Goal: Find specific page/section: Find specific page/section

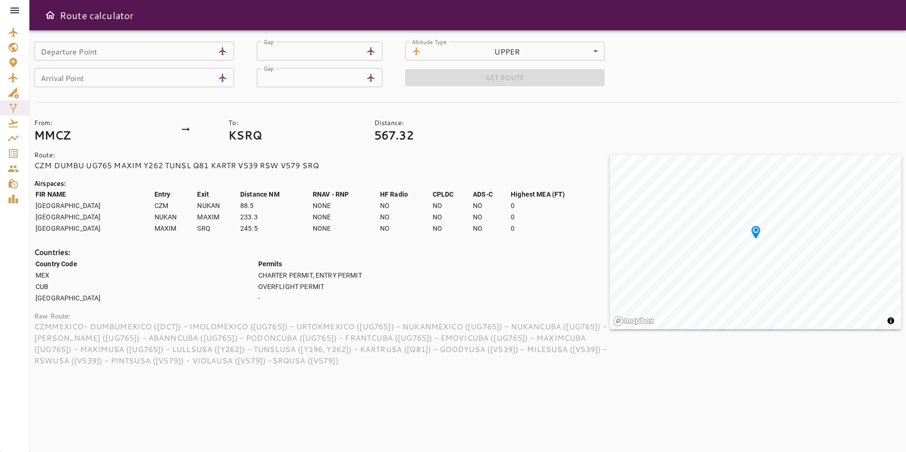
click at [10, 10] on icon at bounding box center [14, 11] width 9 height 6
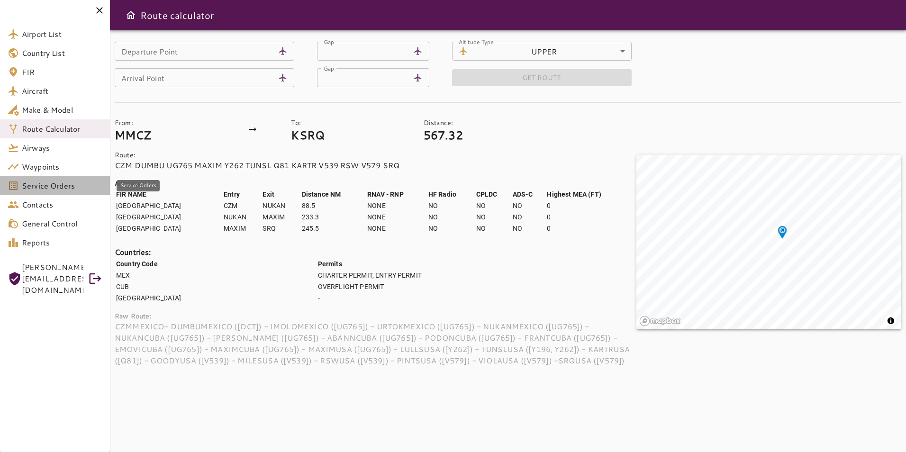
click at [41, 192] on link "Service Orders" at bounding box center [55, 185] width 110 height 19
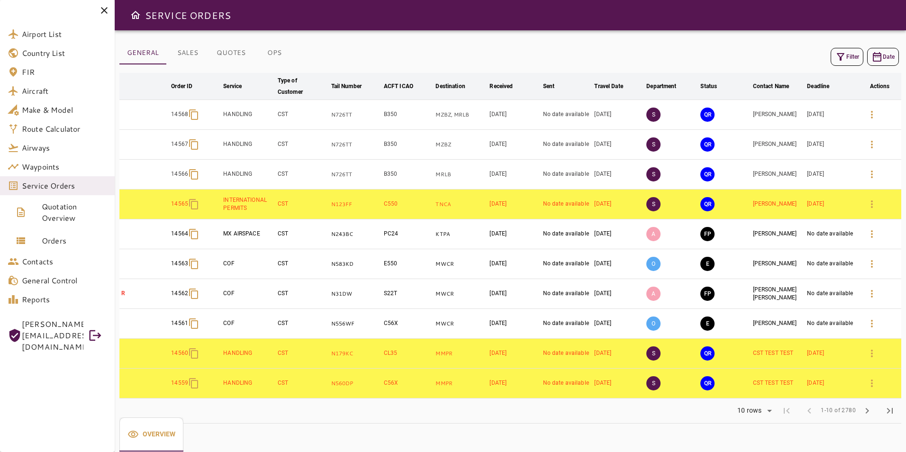
click at [847, 57] on button "Filter" at bounding box center [847, 57] width 33 height 18
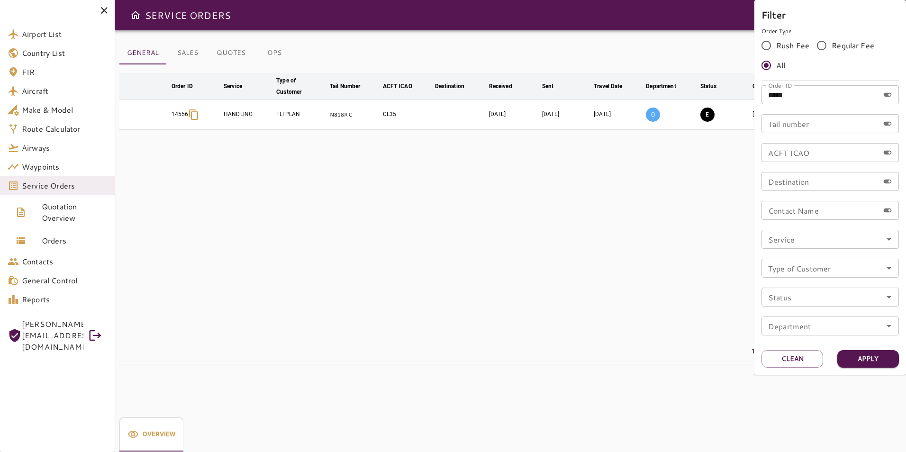
click at [691, 156] on div at bounding box center [453, 226] width 906 height 452
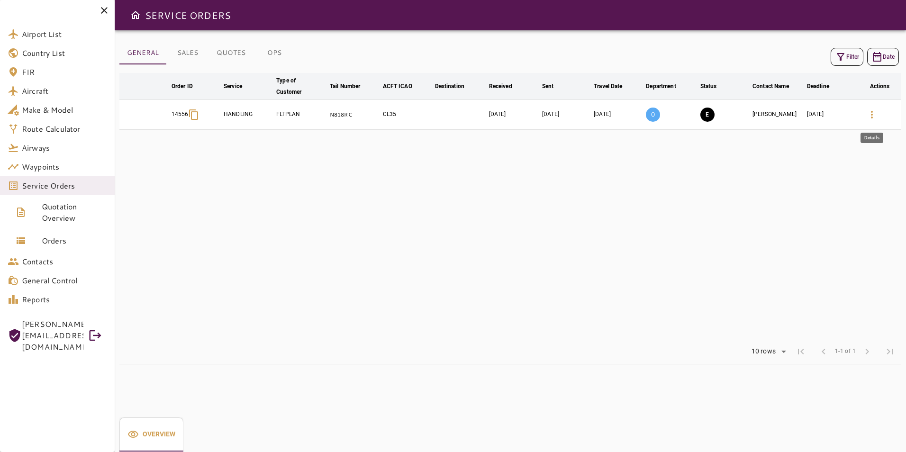
click at [872, 122] on button "button" at bounding box center [872, 114] width 23 height 23
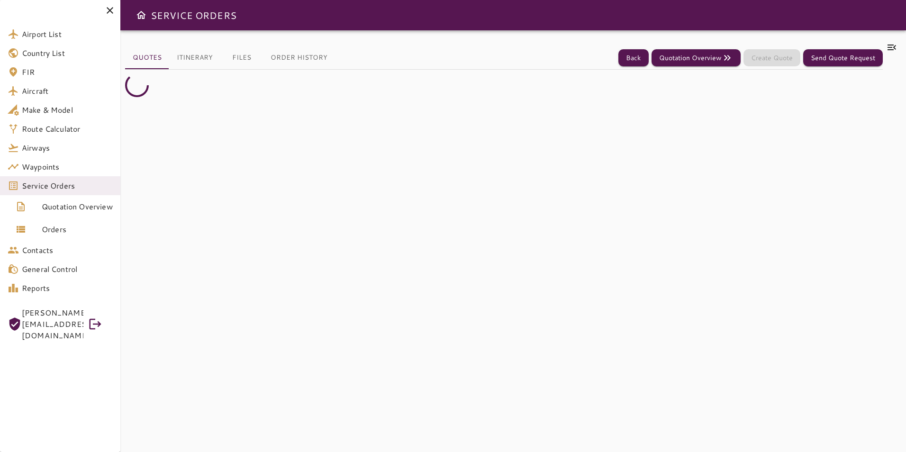
click at [890, 49] on icon at bounding box center [892, 48] width 9 height 6
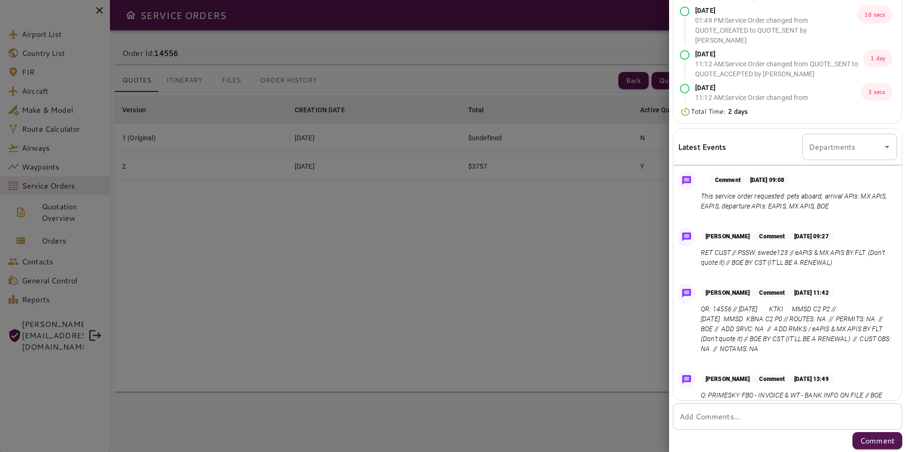
scroll to position [155, 0]
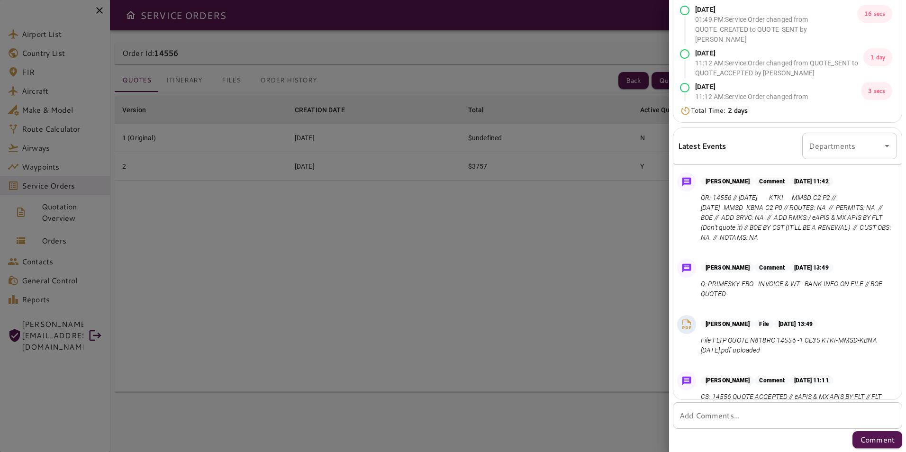
click at [513, 281] on div at bounding box center [453, 226] width 906 height 452
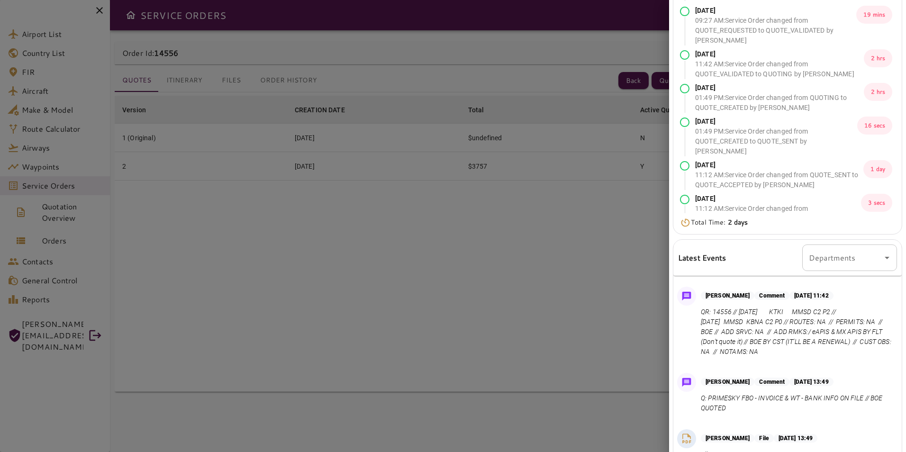
scroll to position [0, 0]
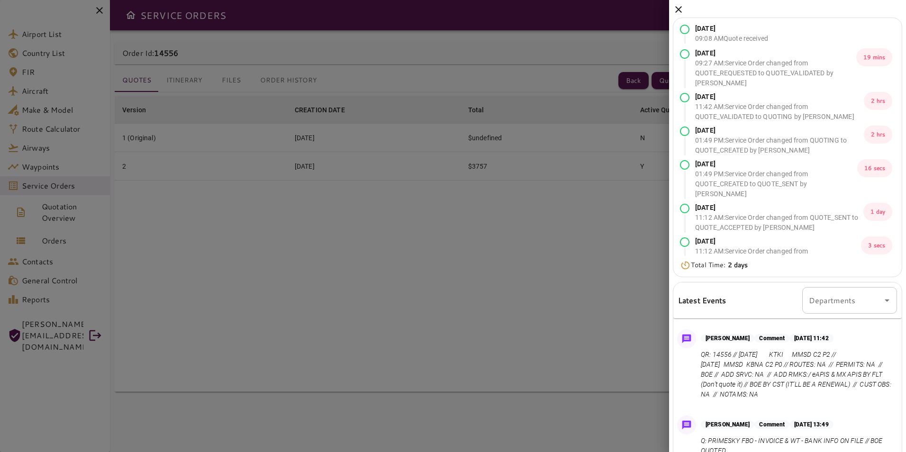
click at [680, 8] on icon at bounding box center [678, 9] width 7 height 7
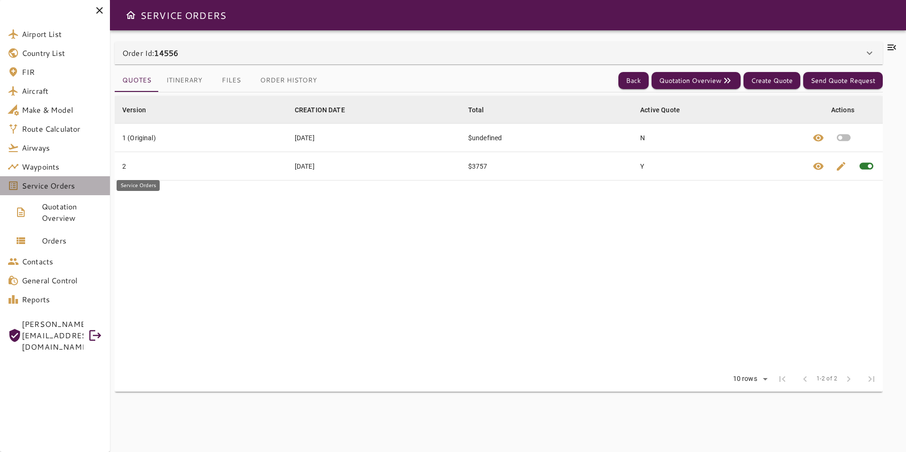
click at [66, 181] on span "Service Orders" at bounding box center [62, 185] width 81 height 11
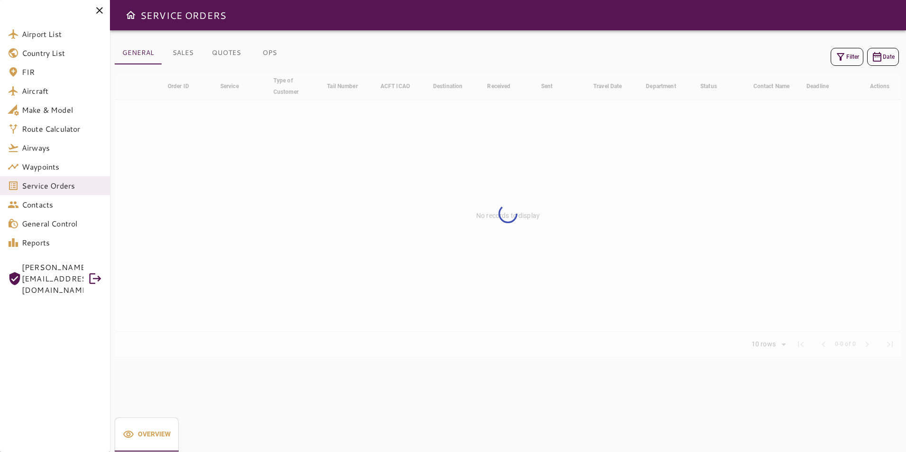
click at [843, 58] on icon "button" at bounding box center [840, 56] width 11 height 11
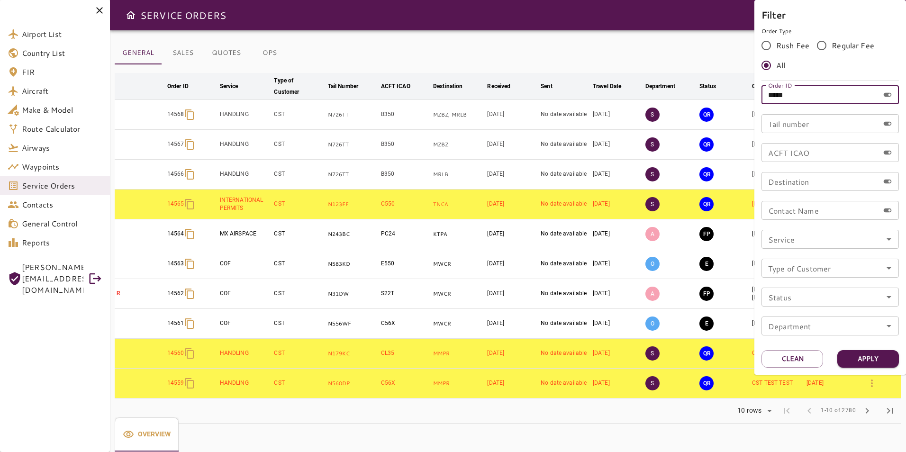
click at [808, 97] on input "*****" at bounding box center [821, 94] width 118 height 19
type input "*****"
click at [879, 363] on button "Apply" at bounding box center [868, 359] width 62 height 18
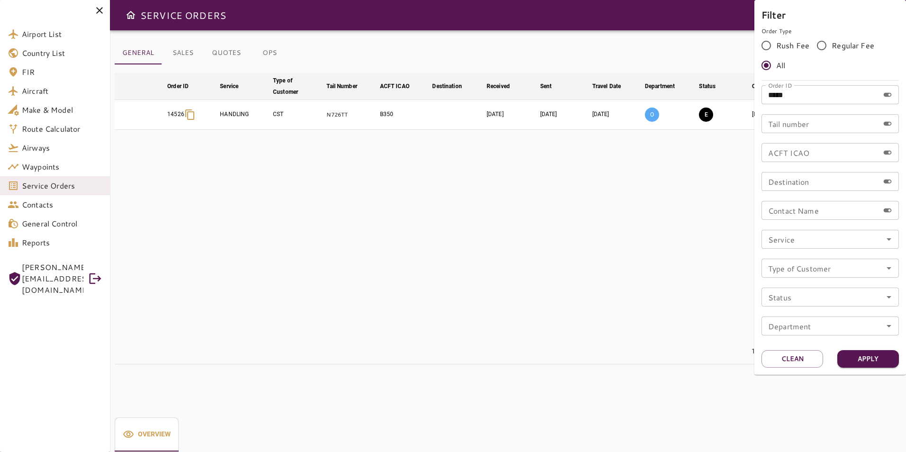
click at [716, 289] on div at bounding box center [453, 226] width 906 height 452
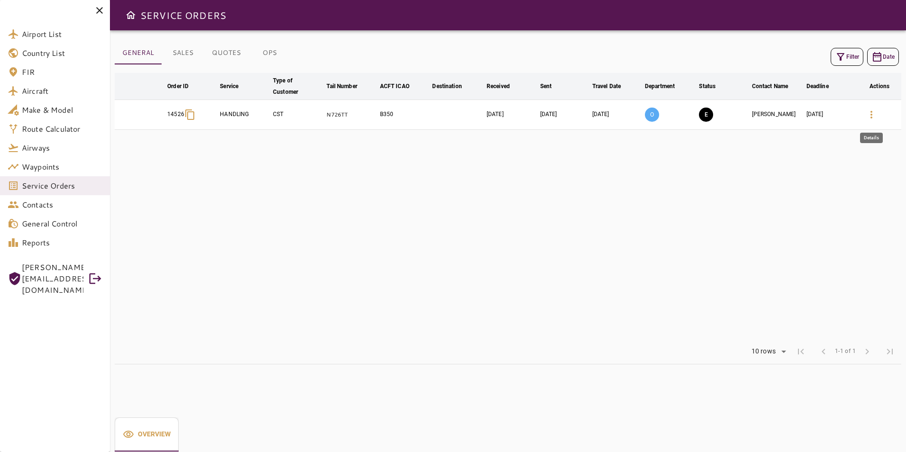
click at [871, 108] on button "button" at bounding box center [871, 114] width 23 height 23
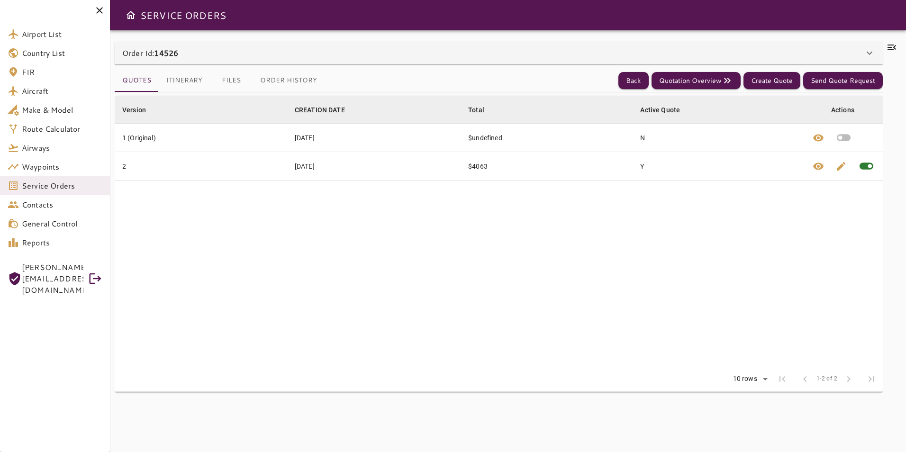
click at [894, 46] on icon at bounding box center [891, 47] width 11 height 11
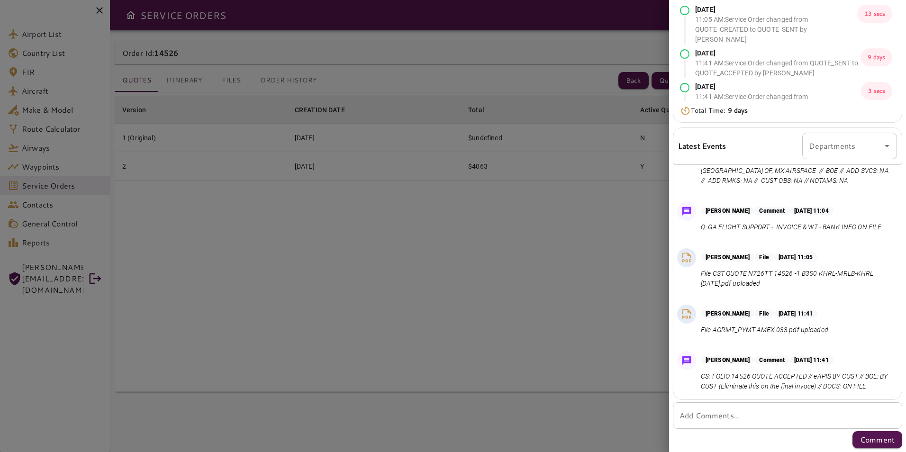
scroll to position [217, 0]
click at [656, 283] on div at bounding box center [453, 226] width 906 height 452
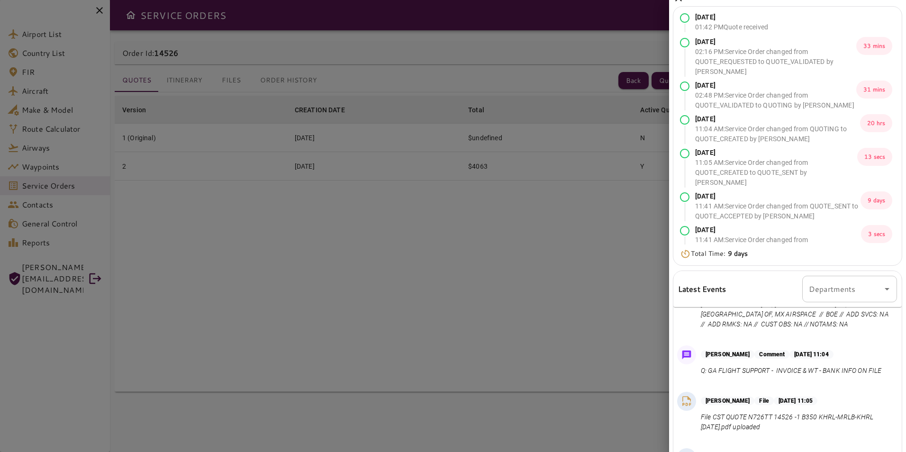
scroll to position [0, 0]
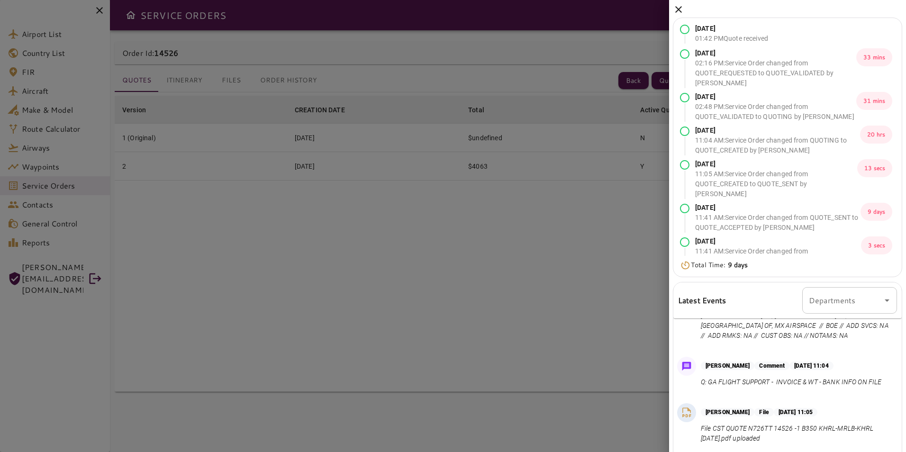
click at [676, 10] on icon at bounding box center [678, 9] width 11 height 11
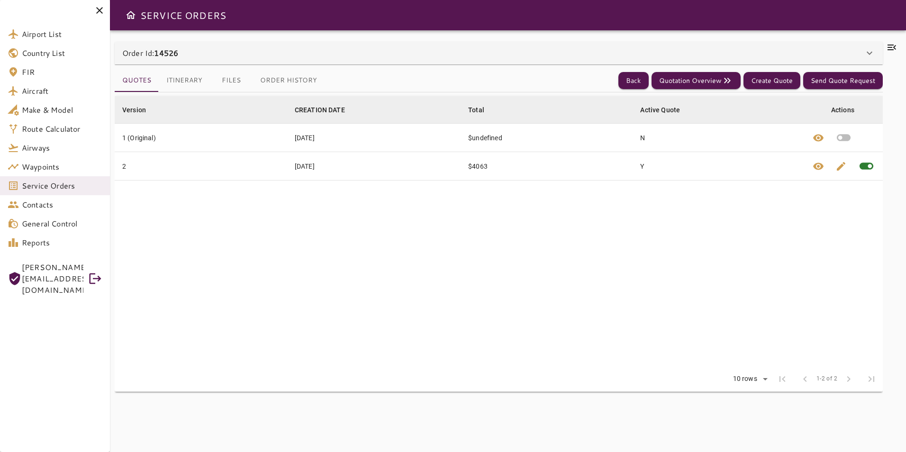
click at [893, 47] on icon at bounding box center [891, 47] width 11 height 11
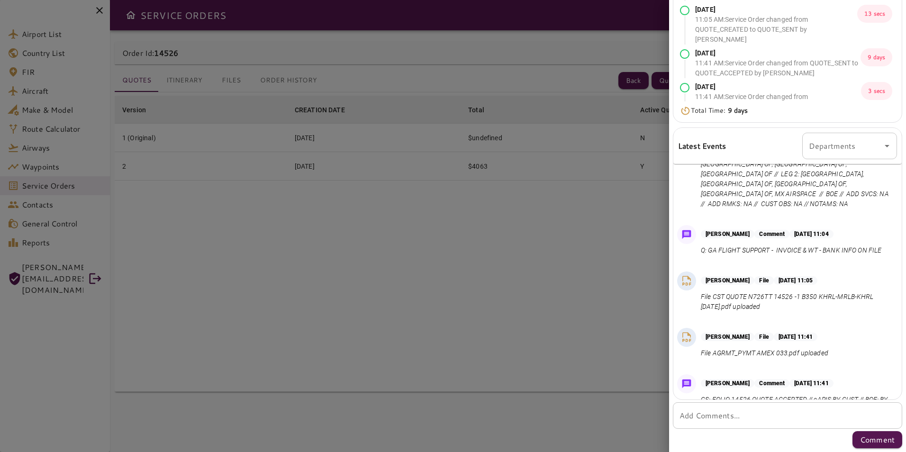
scroll to position [237, 0]
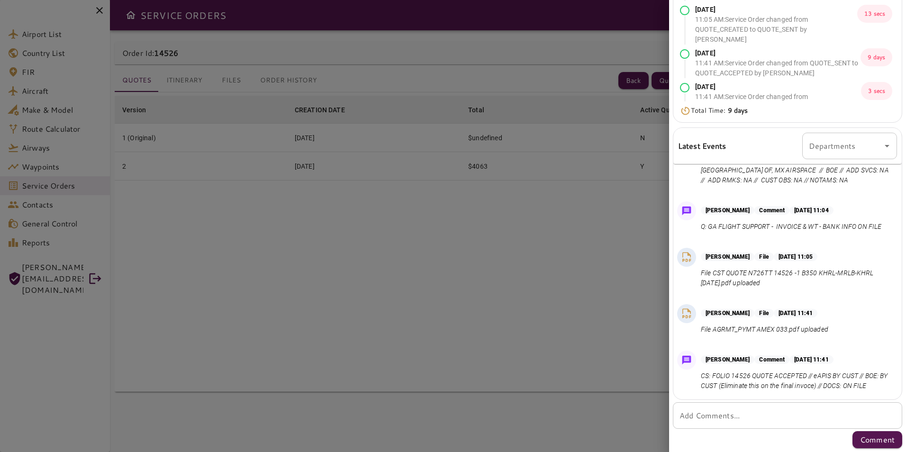
click at [529, 287] on div at bounding box center [453, 226] width 906 height 452
